Goal: Task Accomplishment & Management: Manage account settings

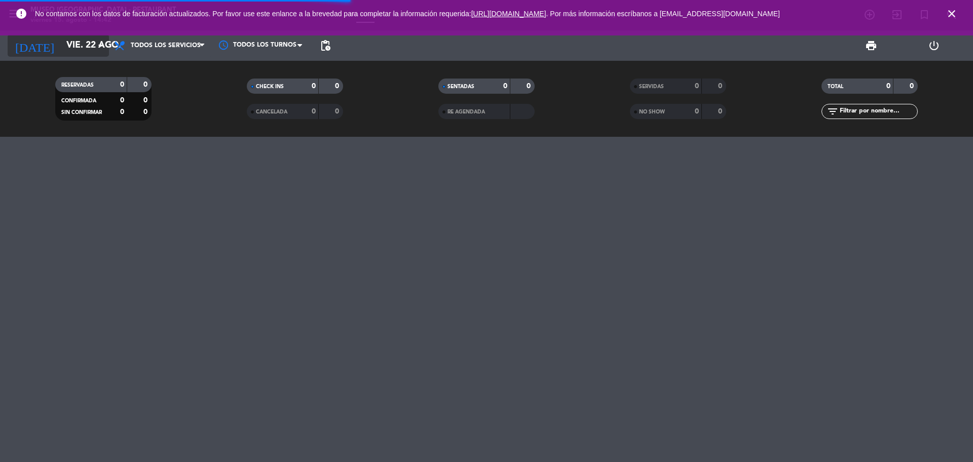
click at [61, 48] on input "vie. 22 ago." at bounding box center [120, 45] width 118 height 20
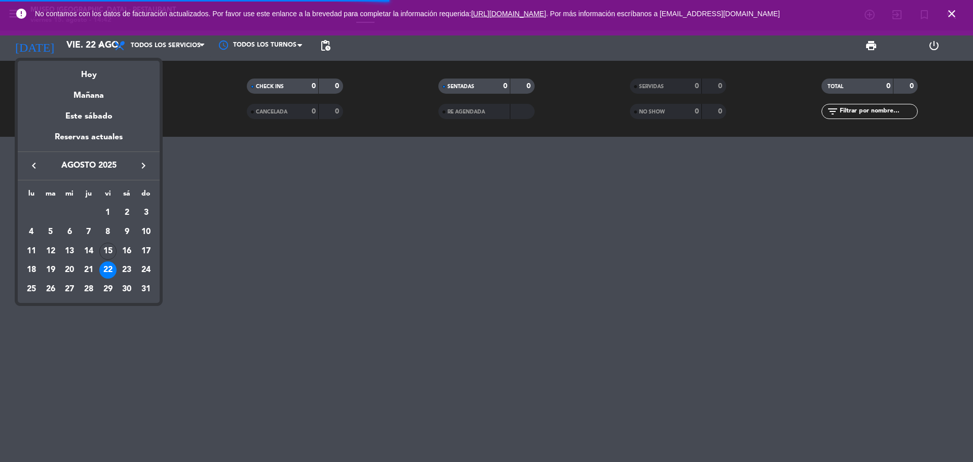
click at [71, 66] on div "Hoy" at bounding box center [89, 71] width 142 height 21
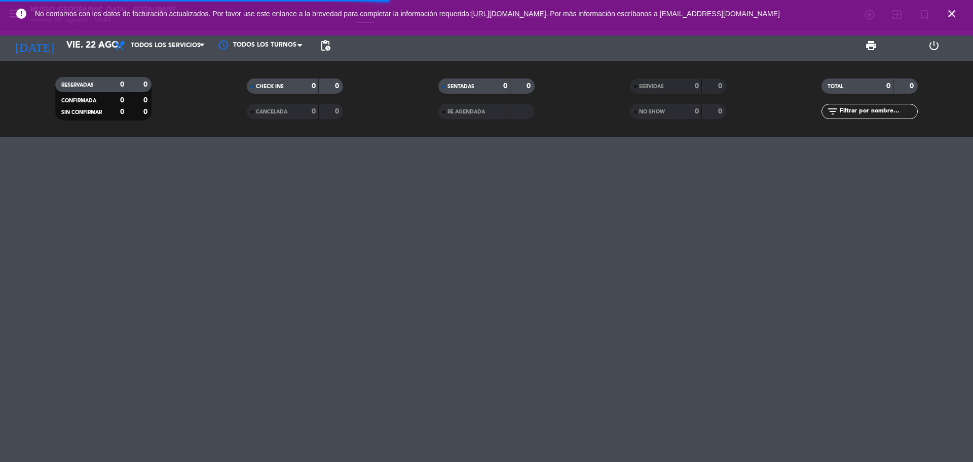
type input "vie. 15 ago."
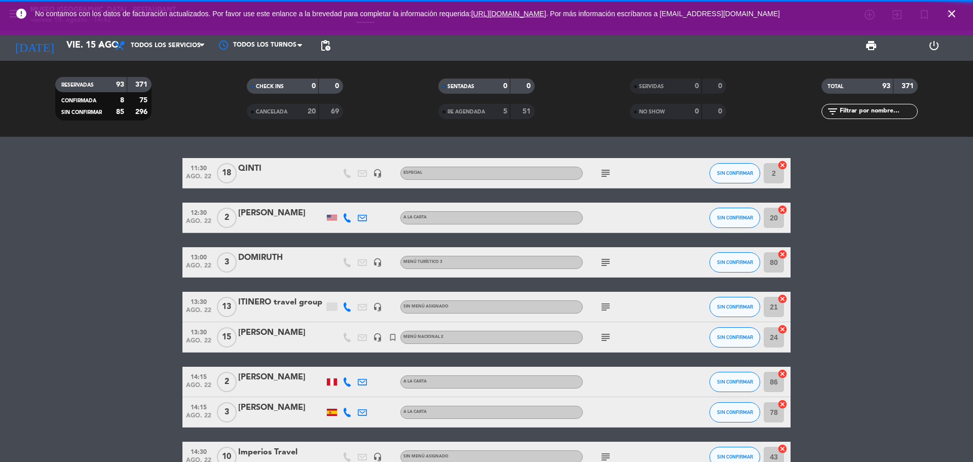
click at [666, 86] on div "SERVIDAS" at bounding box center [655, 87] width 47 height 12
click at [899, 107] on input "text" at bounding box center [877, 111] width 79 height 11
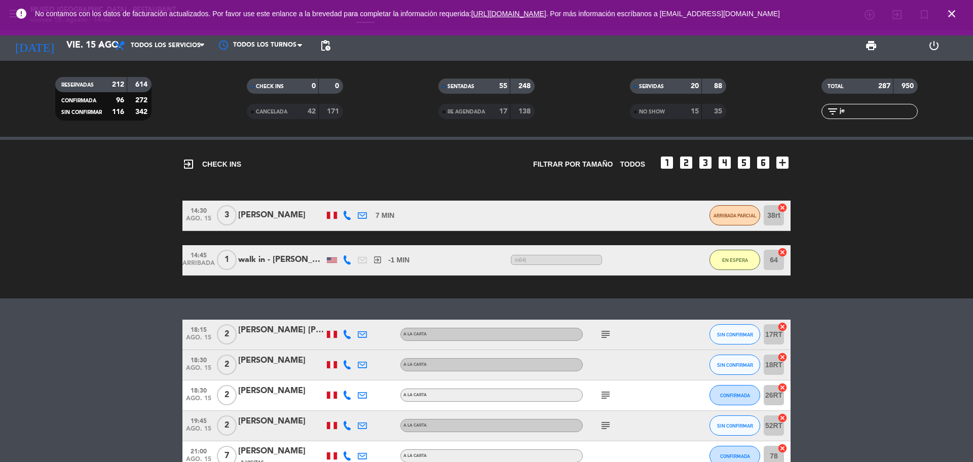
scroll to position [107, 0]
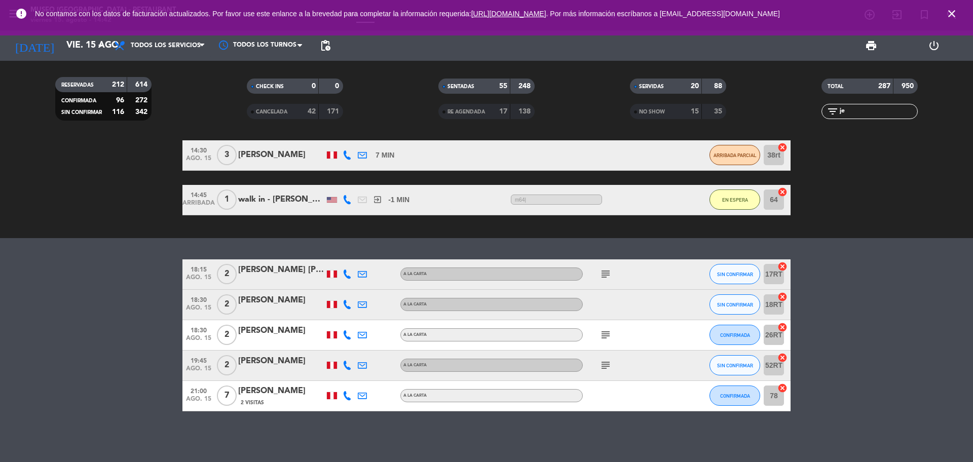
type input "je"
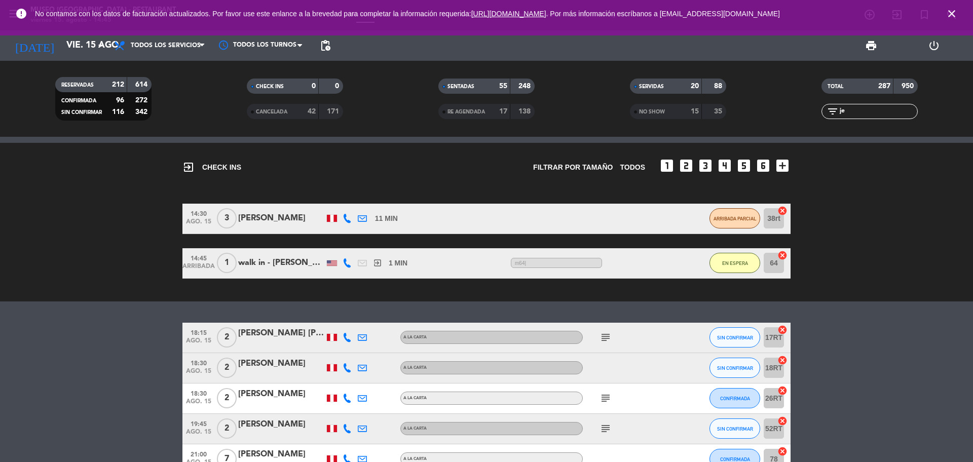
drag, startPoint x: 856, startPoint y: 110, endPoint x: 823, endPoint y: 120, distance: 34.2
click at [821, 123] on div "TOTAL 287 950 filter_list je" at bounding box center [869, 99] width 191 height 56
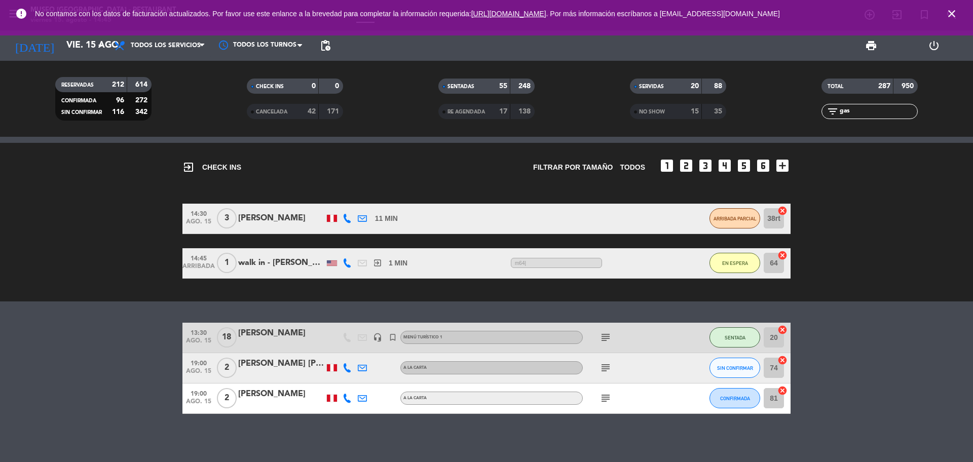
type input "gas"
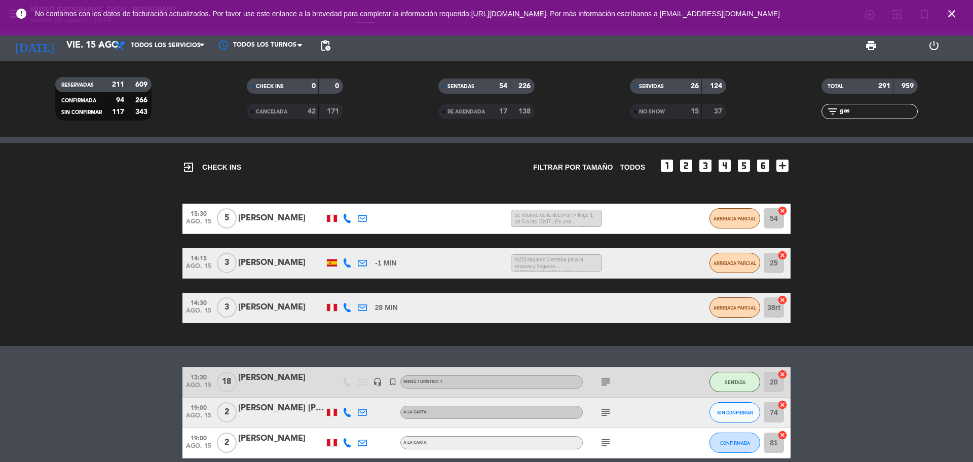
drag, startPoint x: 860, startPoint y: 113, endPoint x: 808, endPoint y: 109, distance: 51.8
click at [813, 114] on div "filter_list gas" at bounding box center [869, 111] width 191 height 15
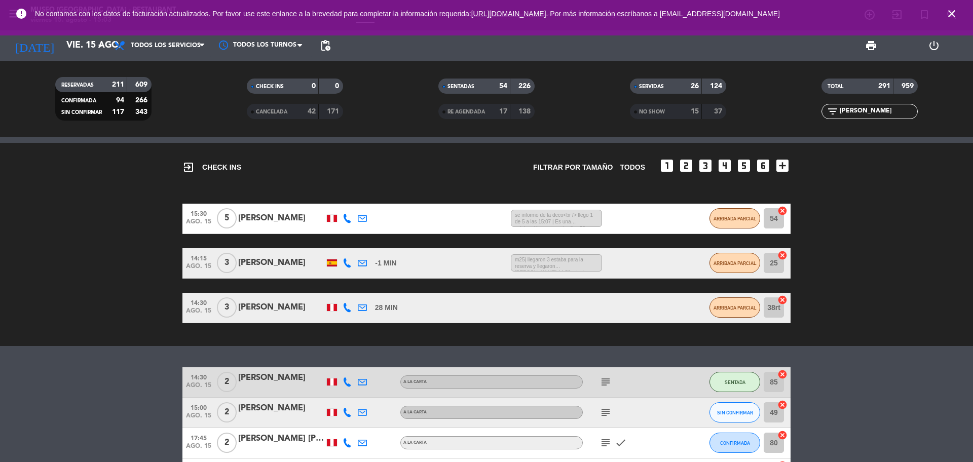
type input "[PERSON_NAME]"
click at [603, 388] on div "subject" at bounding box center [628, 382] width 91 height 30
click at [604, 383] on icon "subject" at bounding box center [605, 382] width 12 height 12
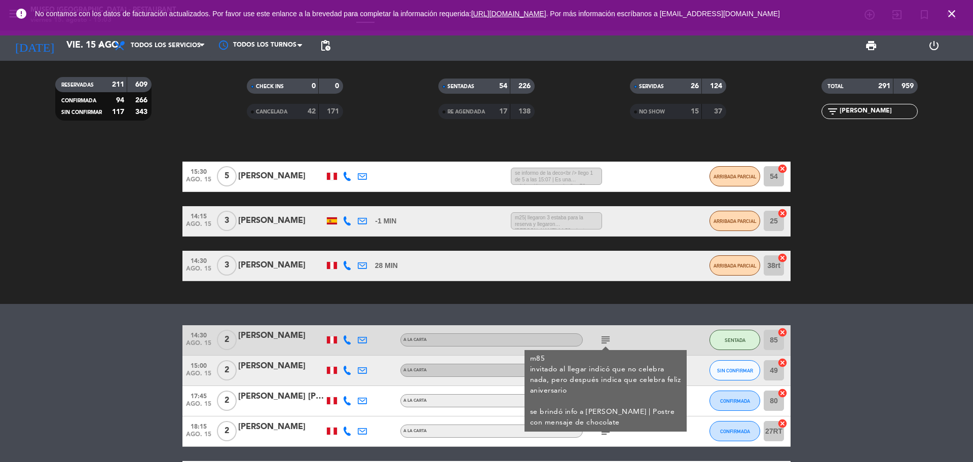
scroll to position [107, 0]
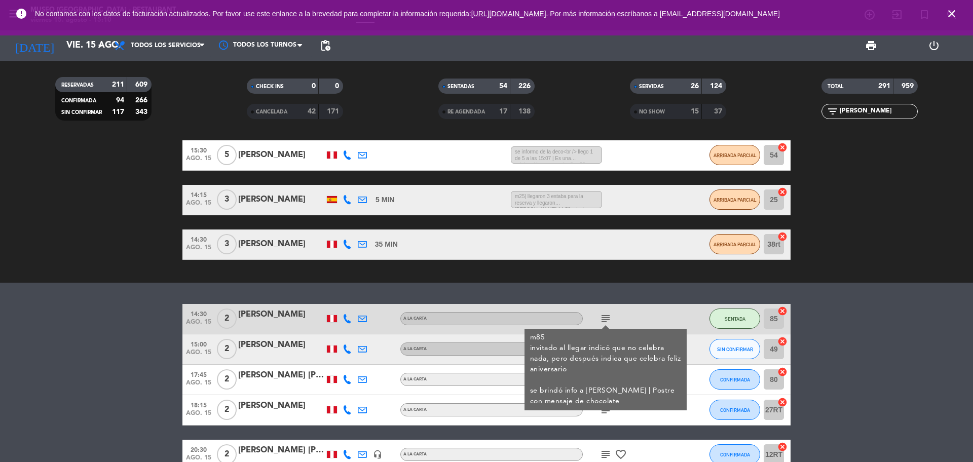
drag, startPoint x: 858, startPoint y: 109, endPoint x: 828, endPoint y: 112, distance: 30.1
click at [828, 112] on div "filter_list [PERSON_NAME]" at bounding box center [869, 111] width 96 height 15
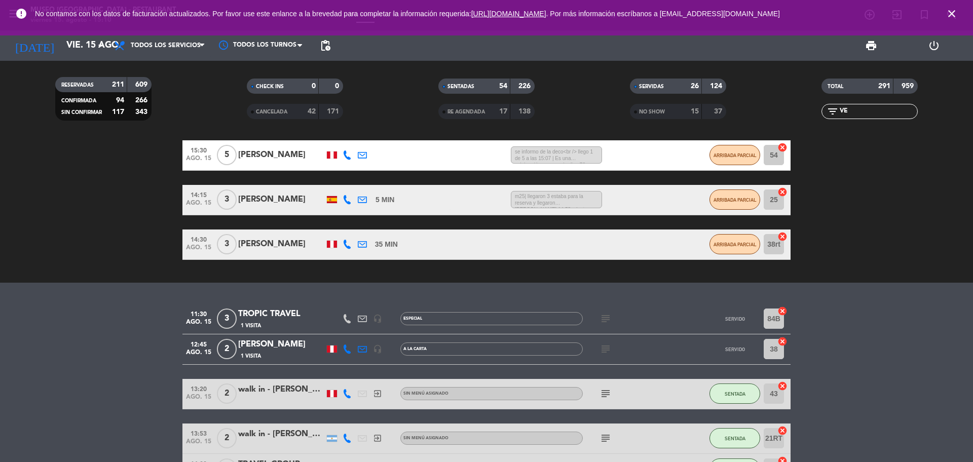
type input "V"
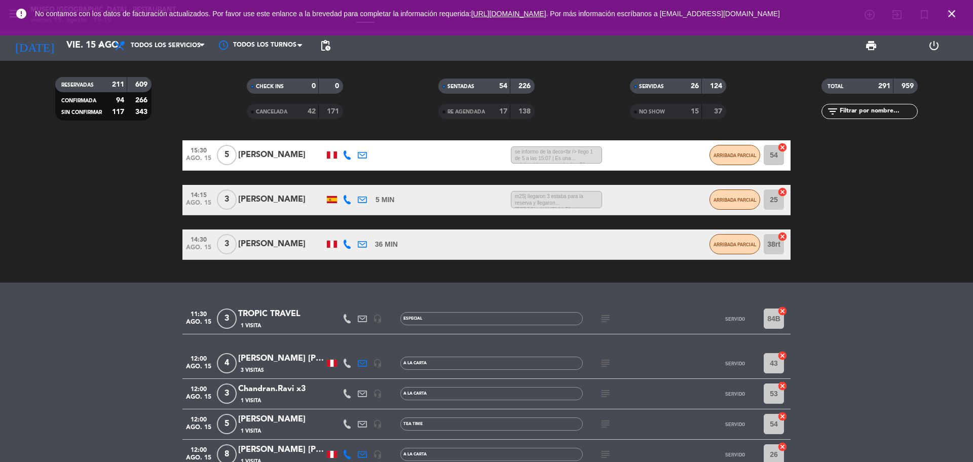
click at [955, 13] on icon "close" at bounding box center [951, 14] width 12 height 12
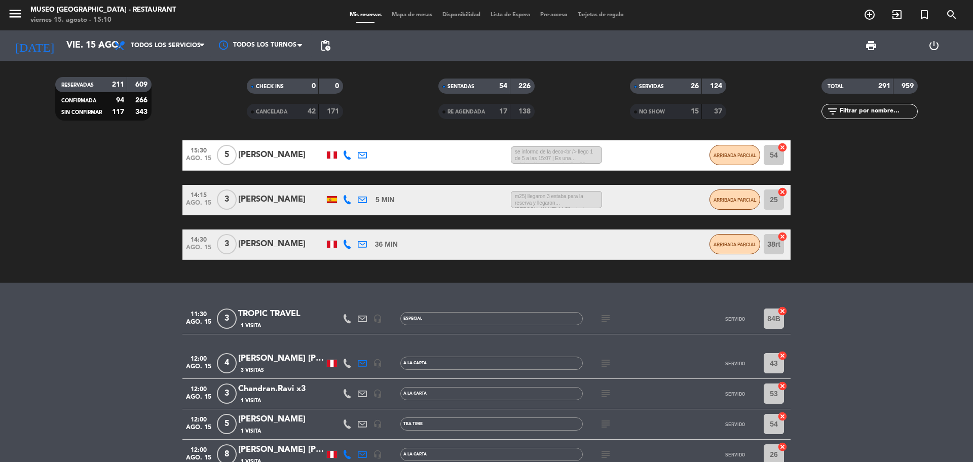
click at [901, 108] on input "text" at bounding box center [877, 111] width 79 height 11
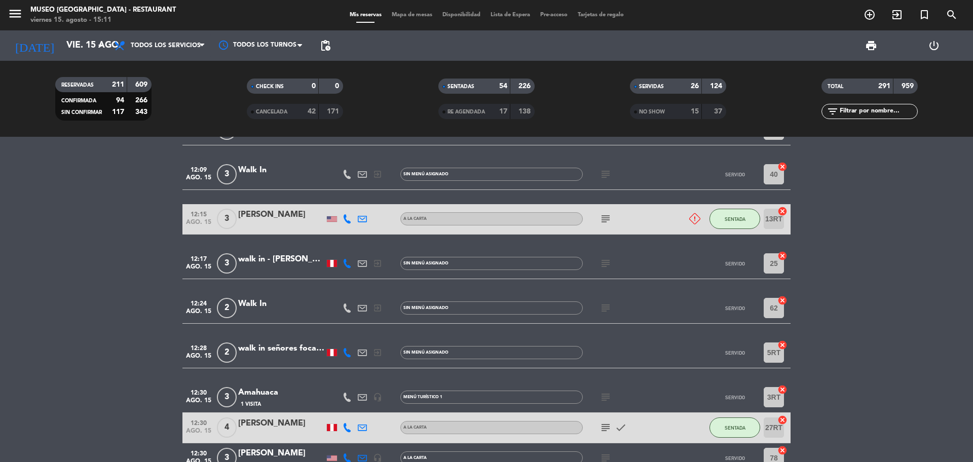
scroll to position [551, 0]
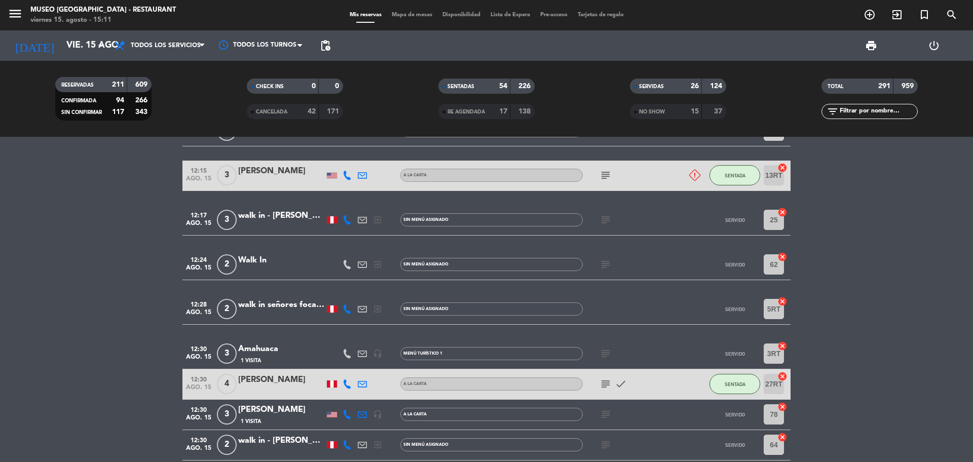
click at [852, 117] on div "filter_list" at bounding box center [869, 111] width 96 height 15
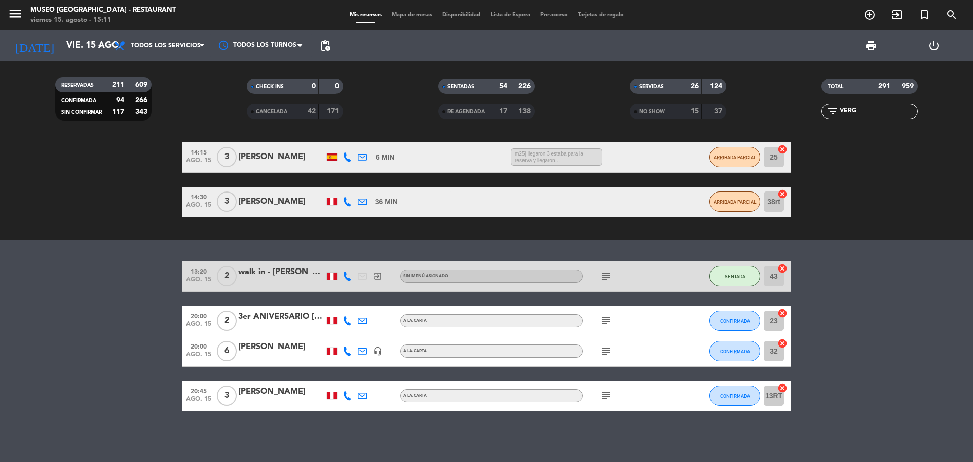
scroll to position [30, 0]
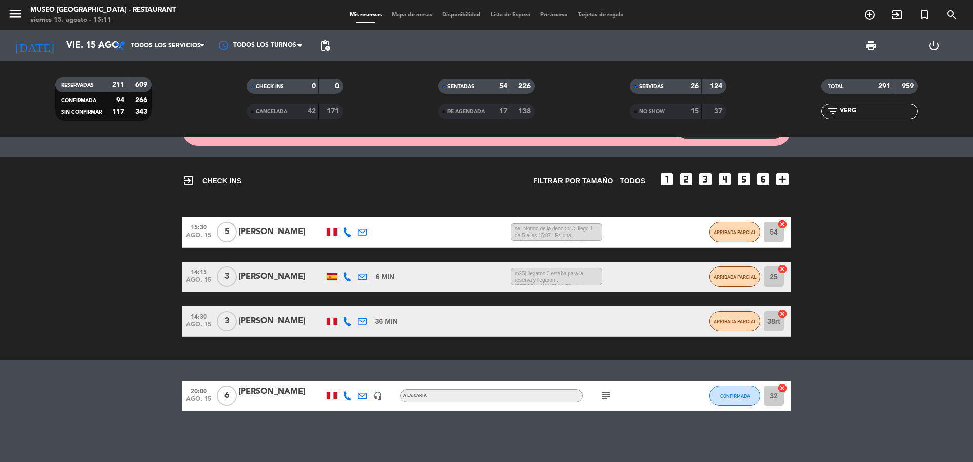
type input "VERG"
drag, startPoint x: 879, startPoint y: 107, endPoint x: 818, endPoint y: 110, distance: 60.9
click at [823, 112] on div "filter_list VERG" at bounding box center [869, 111] width 96 height 15
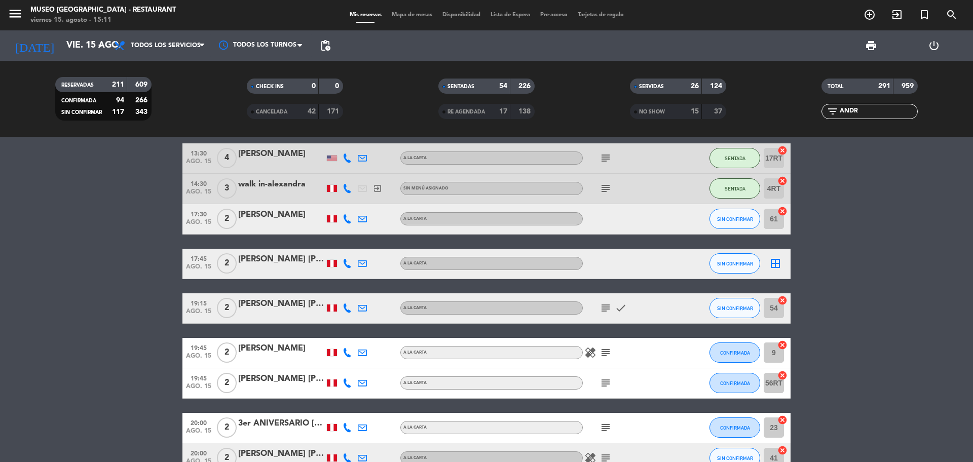
scroll to position [337, 0]
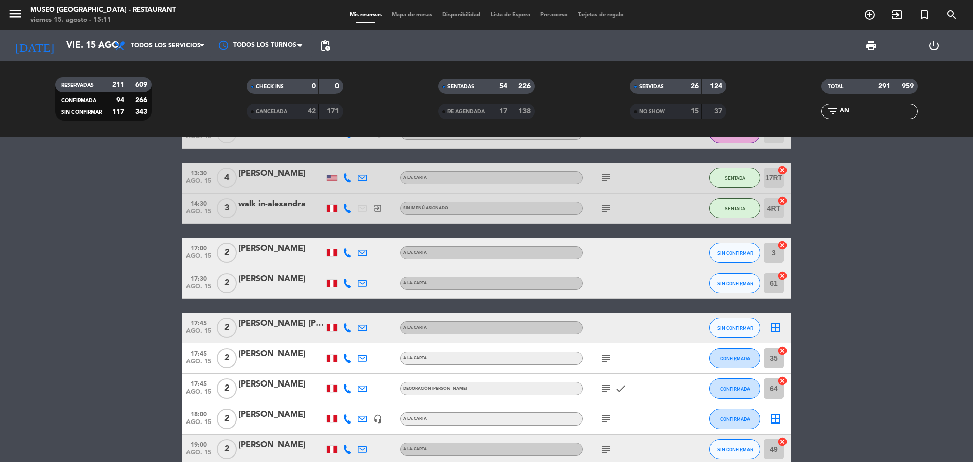
type input "A"
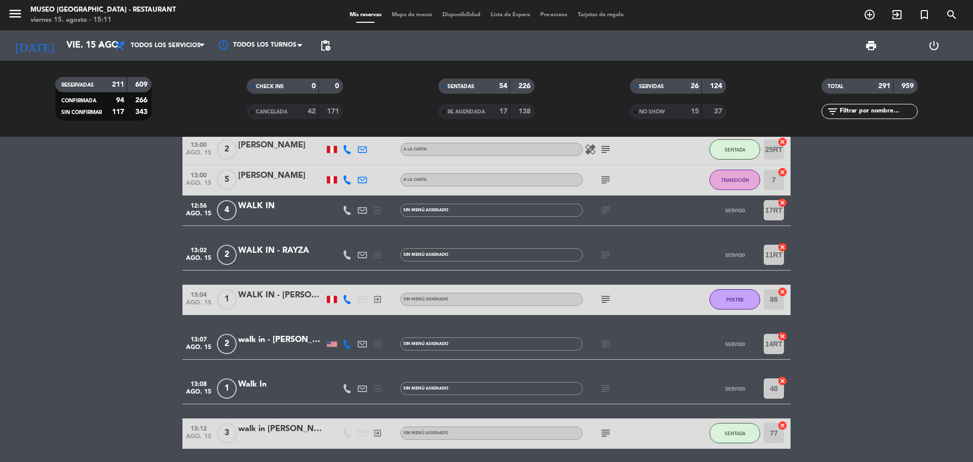
scroll to position [1347, 0]
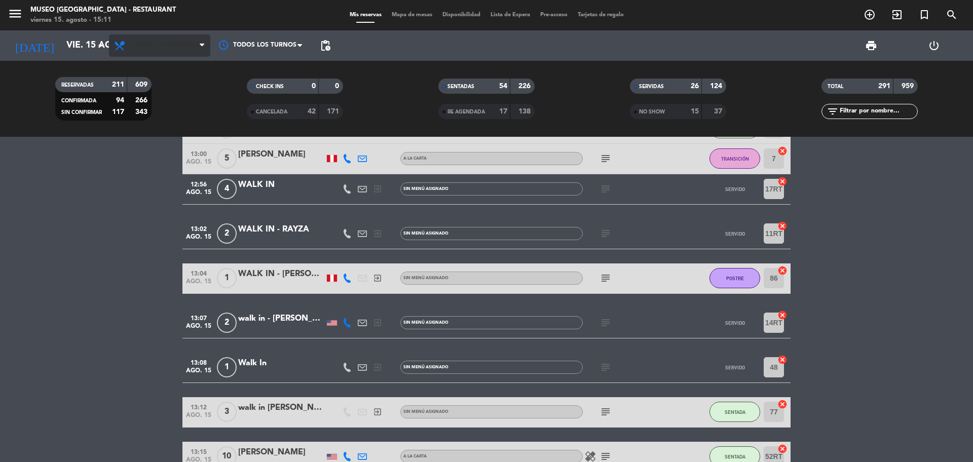
click at [180, 53] on span "Todos los servicios" at bounding box center [159, 45] width 101 height 22
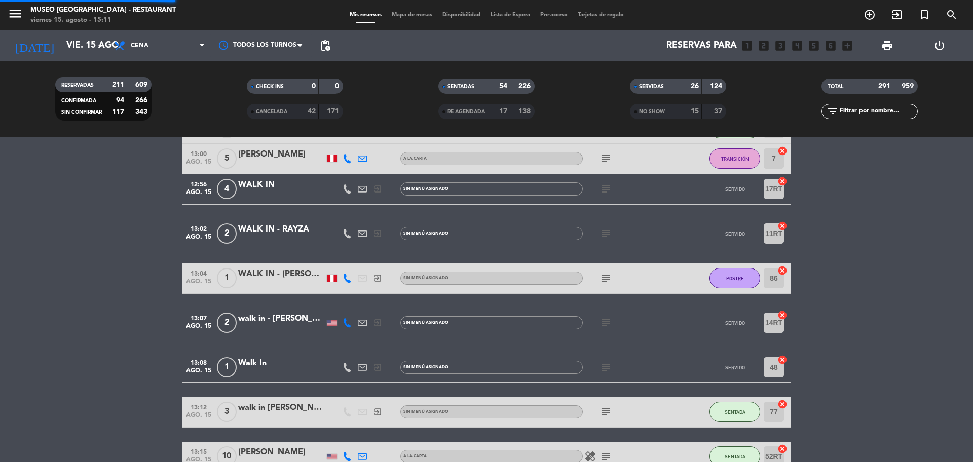
drag, startPoint x: 179, startPoint y: 133, endPoint x: 240, endPoint y: 158, distance: 65.7
click at [179, 134] on div "menu [GEOGRAPHIC_DATA] - Restaurant viernes 15. agosto - 15:11 Mis reservas Map…" at bounding box center [486, 68] width 973 height 137
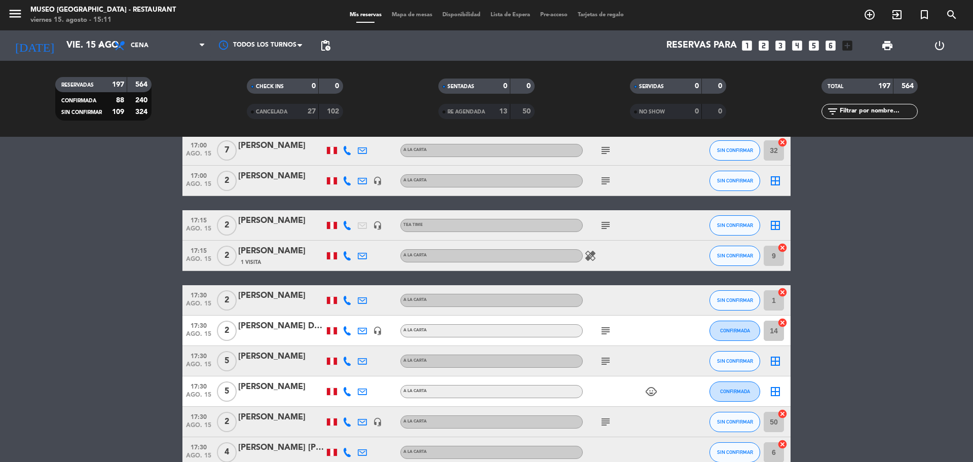
scroll to position [233, 0]
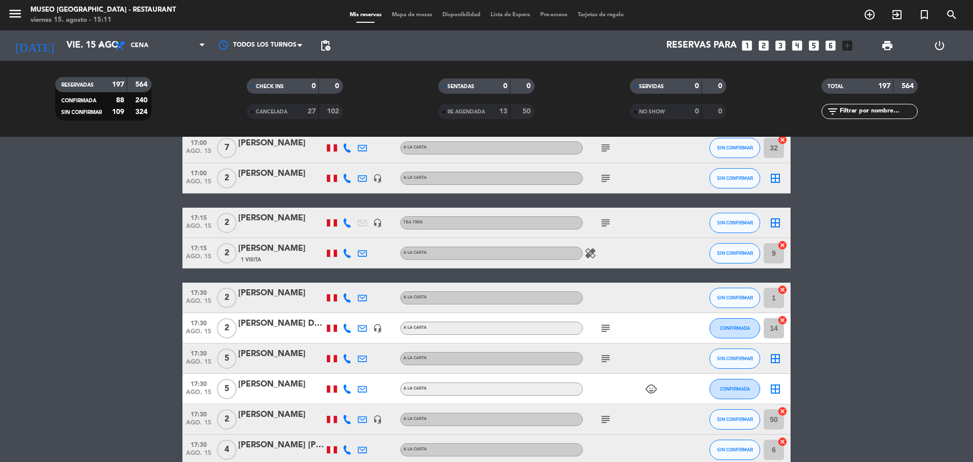
click at [300, 221] on div "[PERSON_NAME]" at bounding box center [281, 218] width 86 height 13
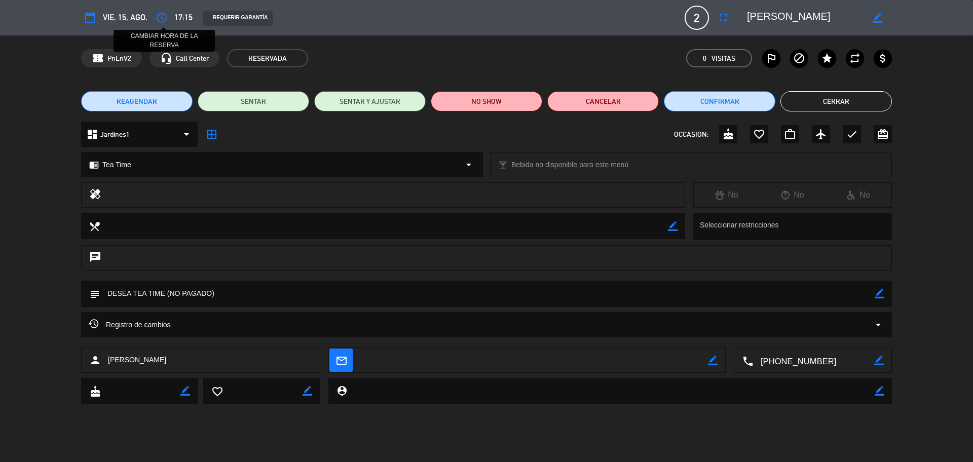
click at [166, 17] on icon "access_time" at bounding box center [162, 18] width 12 height 12
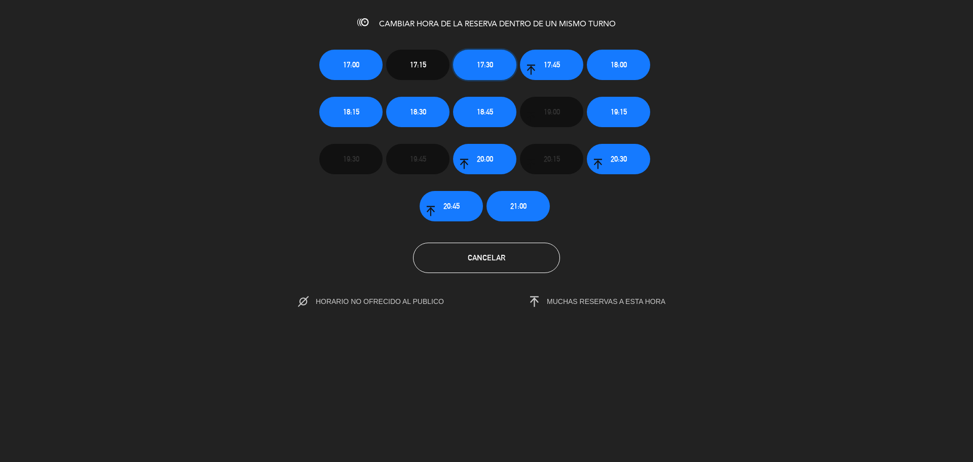
click at [489, 73] on button "17:30" at bounding box center [484, 65] width 63 height 30
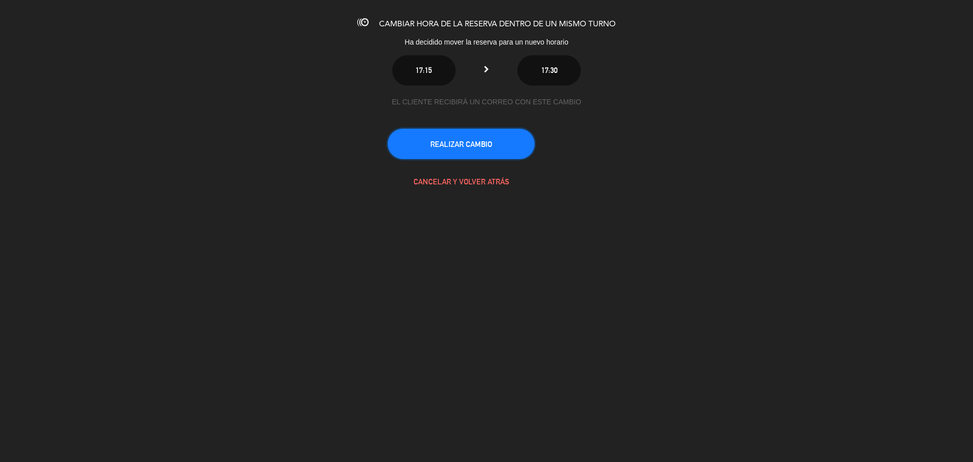
click at [496, 138] on button "REALIZAR CAMBIO" at bounding box center [461, 144] width 147 height 30
